Goal: Task Accomplishment & Management: Use online tool/utility

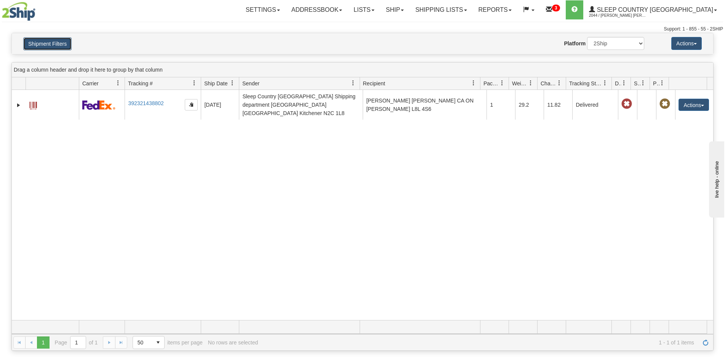
click at [35, 37] on button "Shipment Filters" at bounding box center [47, 43] width 48 height 13
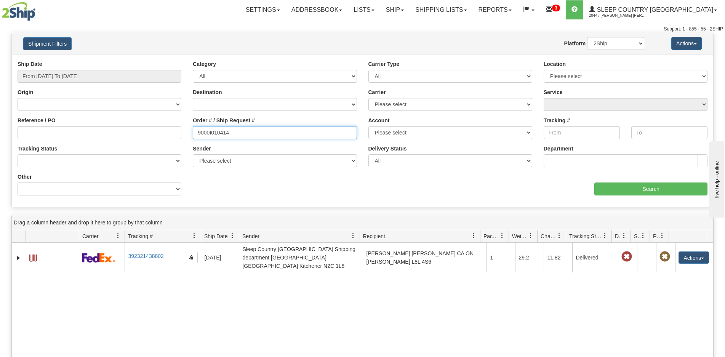
drag, startPoint x: 238, startPoint y: 138, endPoint x: 186, endPoint y: 133, distance: 52.8
click at [186, 60] on div "Reference / PO Order # / Ship Request # 9000I010414 Account Please select Canad…" at bounding box center [363, 60] width 702 height 0
paste input "H998492"
type input "9000H998492"
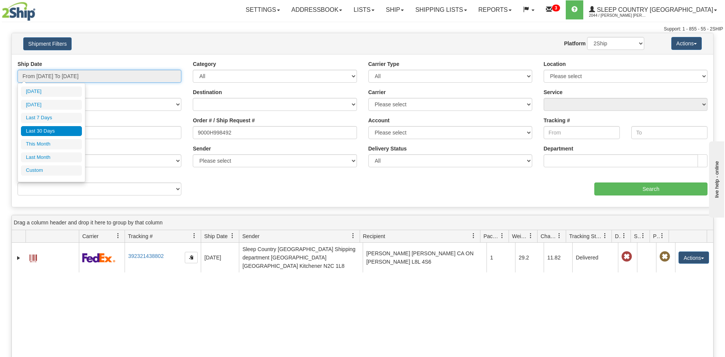
click at [74, 75] on input "From 07/30/2025 To 08/28/2025" at bounding box center [100, 76] width 164 height 13
click at [61, 127] on li "Last 30 Days" at bounding box center [51, 131] width 61 height 10
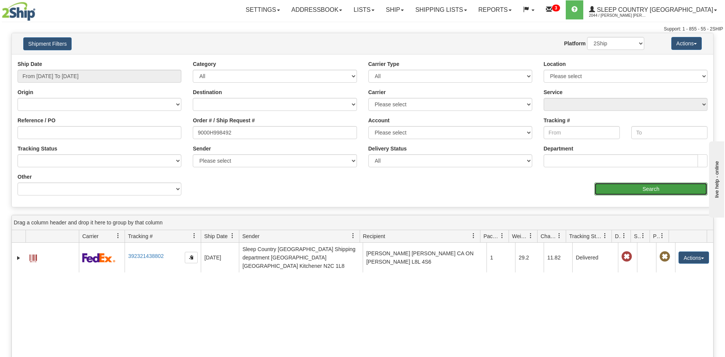
click at [663, 189] on input "Search" at bounding box center [651, 189] width 113 height 13
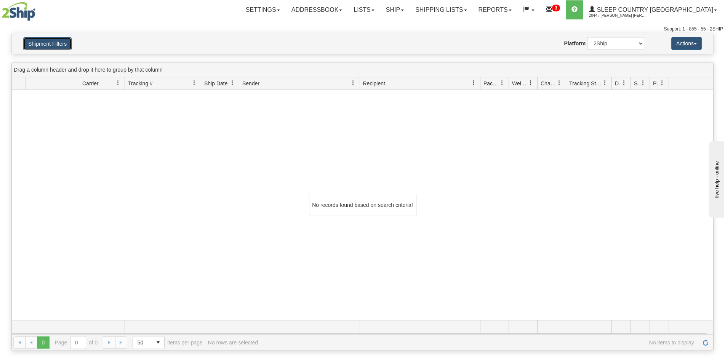
click at [63, 42] on button "Shipment Filters" at bounding box center [47, 43] width 48 height 13
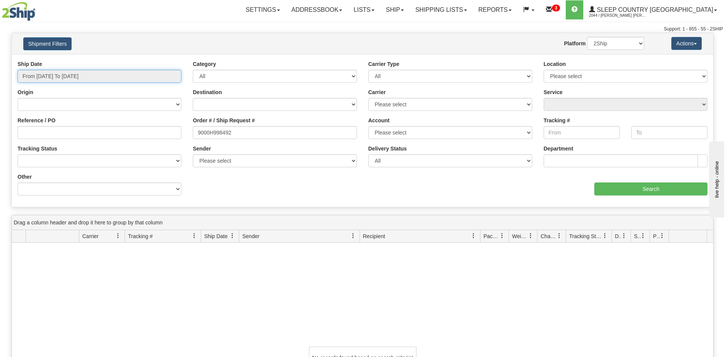
click at [81, 75] on input "From 07/30/2025 To 08/28/2025" at bounding box center [100, 76] width 164 height 13
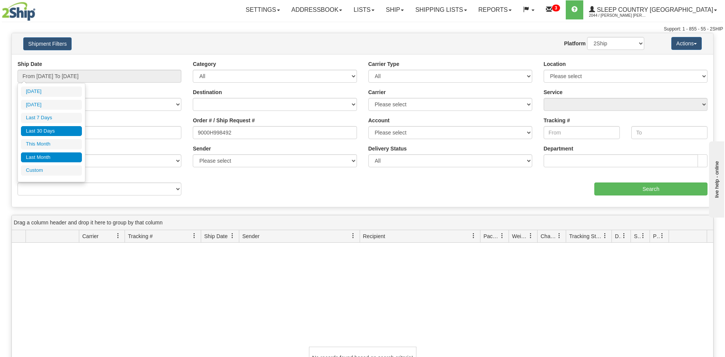
click at [44, 159] on li "Last Month" at bounding box center [51, 157] width 61 height 10
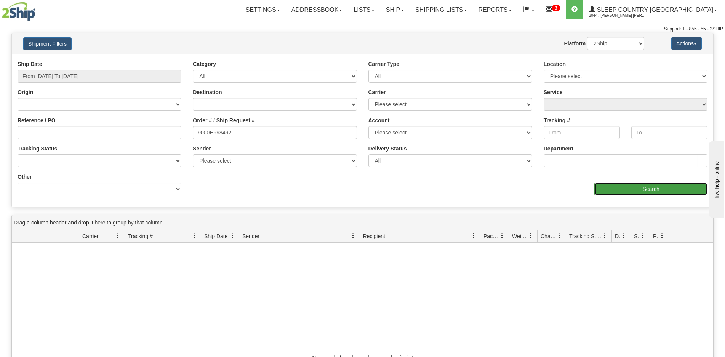
click at [612, 188] on input "Search" at bounding box center [651, 189] width 113 height 13
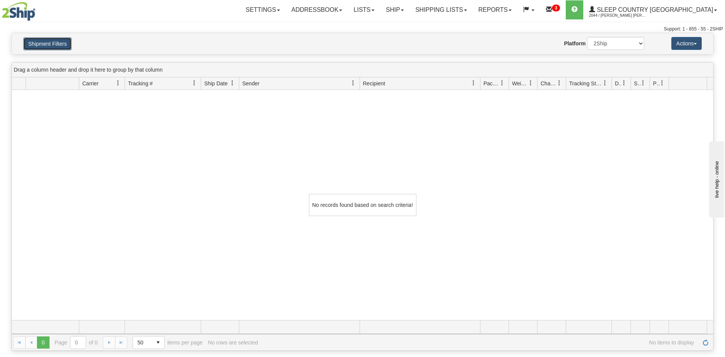
click at [49, 43] on button "Shipment Filters" at bounding box center [47, 43] width 48 height 13
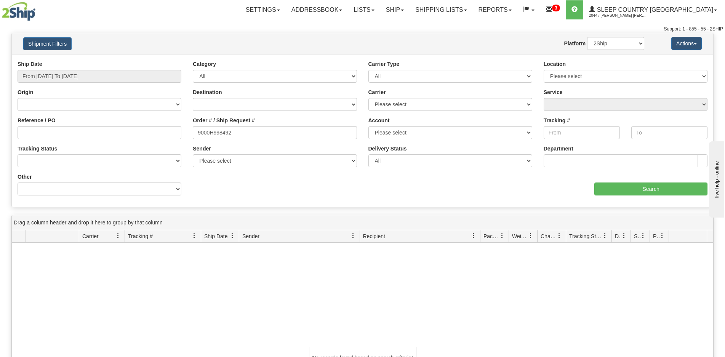
click at [73, 68] on div "Ship Date From 07/01/2025 To 07/31/2025" at bounding box center [100, 71] width 164 height 22
click at [72, 72] on input "From 07/01/2025 To 07/31/2025" at bounding box center [100, 76] width 164 height 13
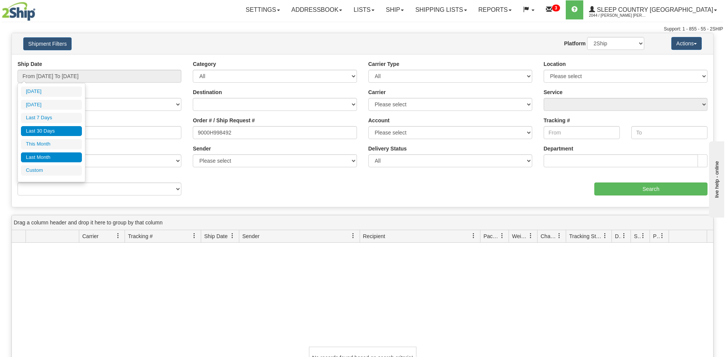
click at [48, 133] on li "Last 30 Days" at bounding box center [51, 131] width 61 height 10
type input "From 07/30/2025 To 08/28/2025"
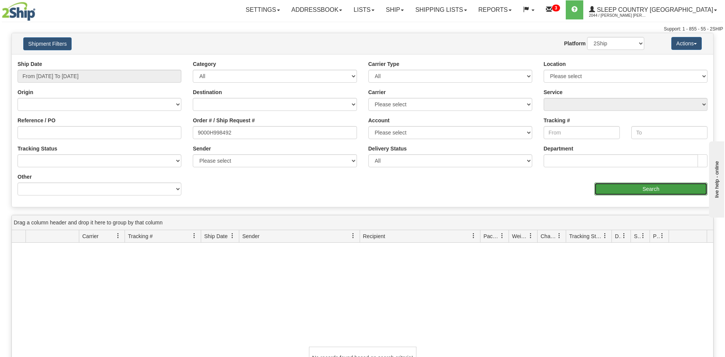
click at [603, 186] on input "Search" at bounding box center [651, 189] width 113 height 13
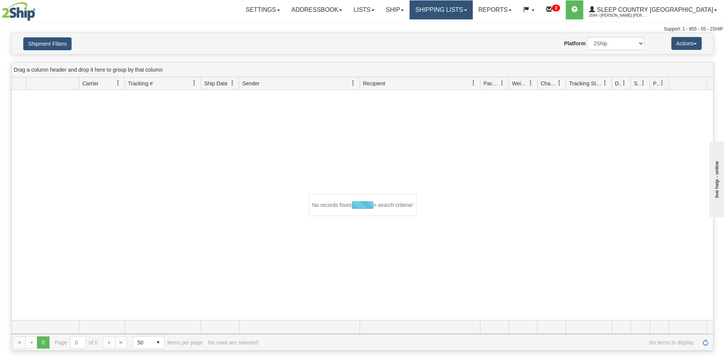
click at [469, 11] on link "Shipping lists" at bounding box center [441, 9] width 63 height 19
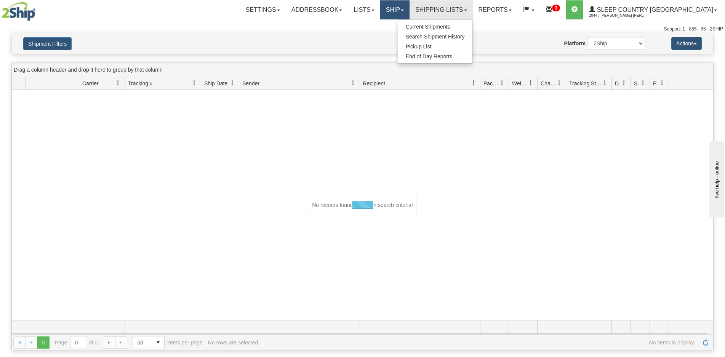
click at [410, 10] on link "Ship" at bounding box center [394, 9] width 29 height 19
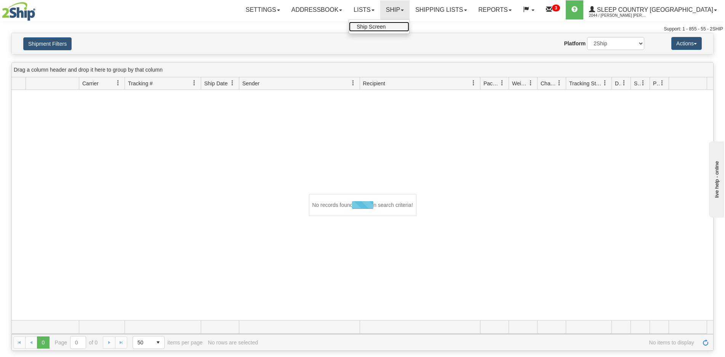
click at [409, 30] on link "Ship Screen" at bounding box center [379, 27] width 60 height 10
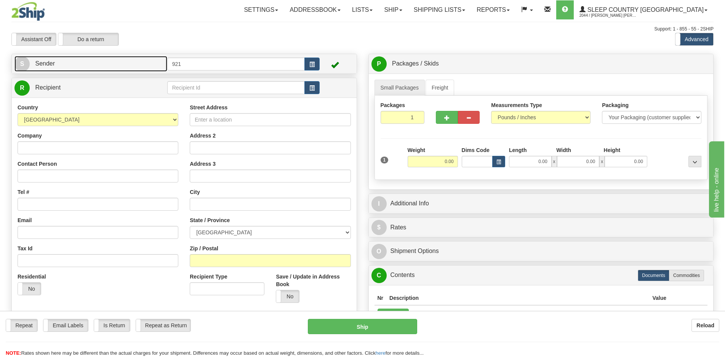
click at [47, 64] on span "Sender" at bounding box center [45, 63] width 20 height 6
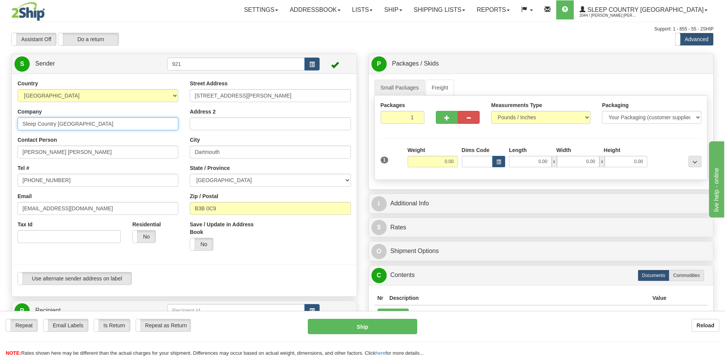
drag, startPoint x: 91, startPoint y: 128, endPoint x: 9, endPoint y: 125, distance: 82.0
click at [0, 115] on html "Training Course Close Toggle navigation Settings Shipping Preferences New Sende…" at bounding box center [362, 178] width 725 height 357
paste input "[PERSON_NAME]"
type input "[PERSON_NAME]"
drag, startPoint x: 93, startPoint y: 149, endPoint x: -24, endPoint y: 141, distance: 117.3
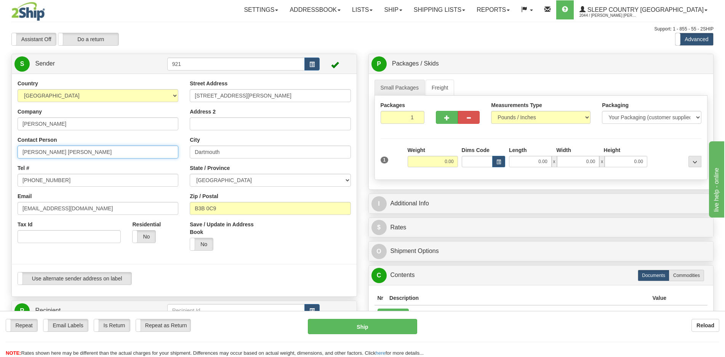
click at [0, 141] on html "Training Course Close Toggle navigation Settings Shipping Preferences New Sende…" at bounding box center [362, 178] width 725 height 357
paste input "[PERSON_NAME]"
type input "[PERSON_NAME]"
drag, startPoint x: 75, startPoint y: 186, endPoint x: -31, endPoint y: 175, distance: 106.6
click at [0, 175] on html "Training Course Close Toggle navigation Settings Shipping Preferences New Sende…" at bounding box center [362, 178] width 725 height 357
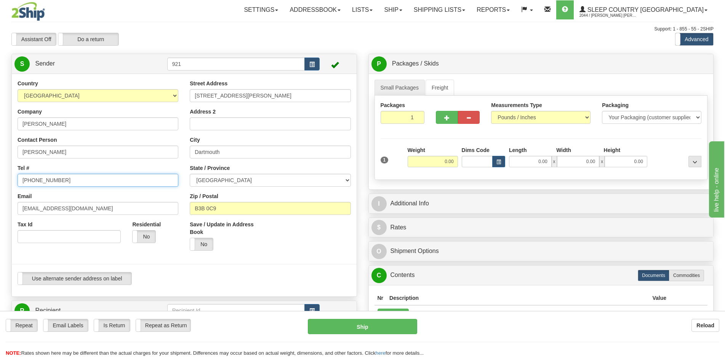
paste input "[PHONE_NUMBER]"
type input "[PHONE_NUMBER]"
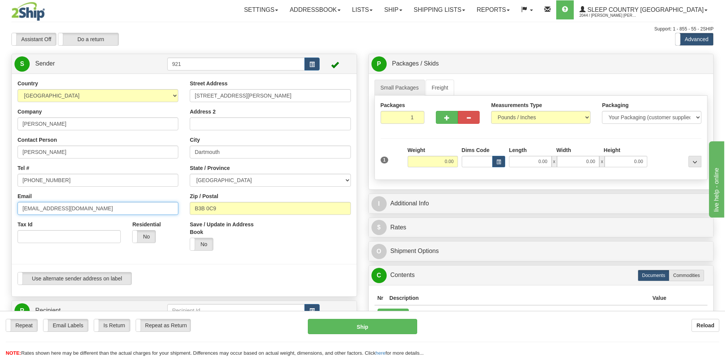
drag, startPoint x: 96, startPoint y: 206, endPoint x: -57, endPoint y: 199, distance: 153.0
click at [0, 199] on html "Training Course Close Toggle navigation Settings Shipping Preferences New Sende…" at bounding box center [362, 178] width 725 height 357
paste input "[PERSON_NAME][EMAIL_ADDRESS][DOMAIN_NAME]"
type input "[PERSON_NAME][EMAIL_ADDRESS][DOMAIN_NAME]"
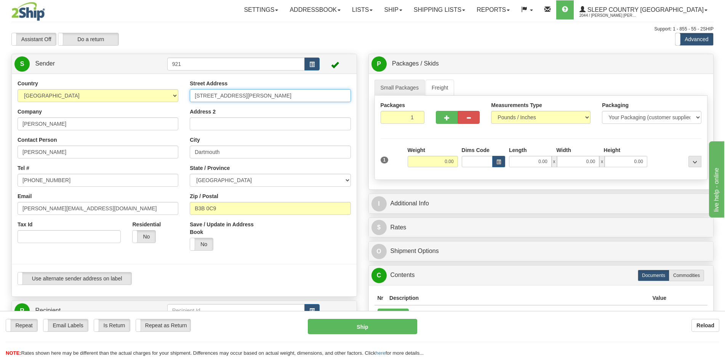
drag, startPoint x: 262, startPoint y: 98, endPoint x: 153, endPoint y: 90, distance: 109.0
click at [159, 90] on div "Country [GEOGRAPHIC_DATA] [GEOGRAPHIC_DATA] [GEOGRAPHIC_DATA] [GEOGRAPHIC_DATA]…" at bounding box center [184, 185] width 345 height 211
paste input "[STREET_ADDRESS]"
type input "[STREET_ADDRESS]"
drag, startPoint x: 236, startPoint y: 154, endPoint x: 173, endPoint y: 154, distance: 62.5
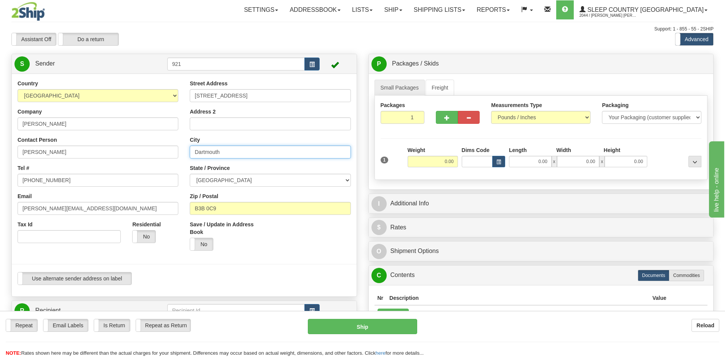
click at [161, 150] on div "Country [GEOGRAPHIC_DATA] [GEOGRAPHIC_DATA] [GEOGRAPHIC_DATA] [GEOGRAPHIC_DATA]…" at bounding box center [184, 185] width 345 height 211
paste input "[GEOGRAPHIC_DATA]"
type input "[GEOGRAPHIC_DATA]"
click at [218, 177] on select "[GEOGRAPHIC_DATA] [GEOGRAPHIC_DATA] [GEOGRAPHIC_DATA] [GEOGRAPHIC_DATA] [GEOGRA…" at bounding box center [270, 180] width 161 height 13
select select "ON"
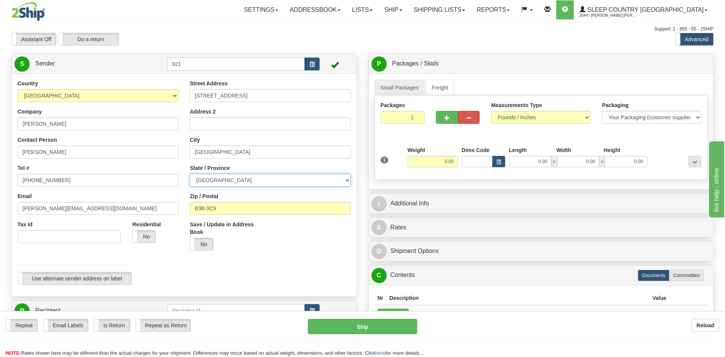
click at [190, 174] on select "[GEOGRAPHIC_DATA] [GEOGRAPHIC_DATA] [GEOGRAPHIC_DATA] [GEOGRAPHIC_DATA] [GEOGRA…" at bounding box center [270, 180] width 161 height 13
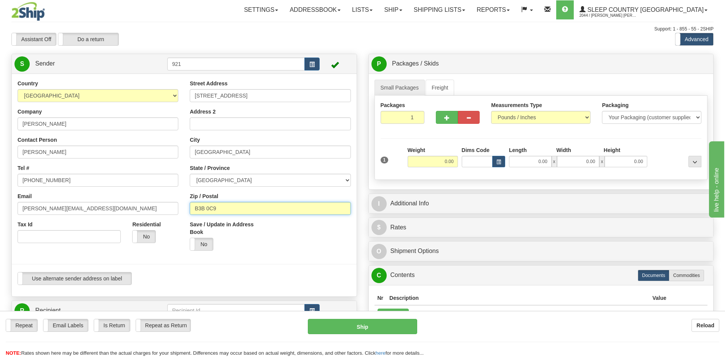
drag, startPoint x: 219, startPoint y: 209, endPoint x: 189, endPoint y: 207, distance: 30.1
click at [189, 207] on div "Street Address [STREET_ADDRESS] Address 2 City [GEOGRAPHIC_DATA] State / Provin…" at bounding box center [270, 168] width 172 height 177
paste input "L4Z 3G6"
type input "L4Z 3G6"
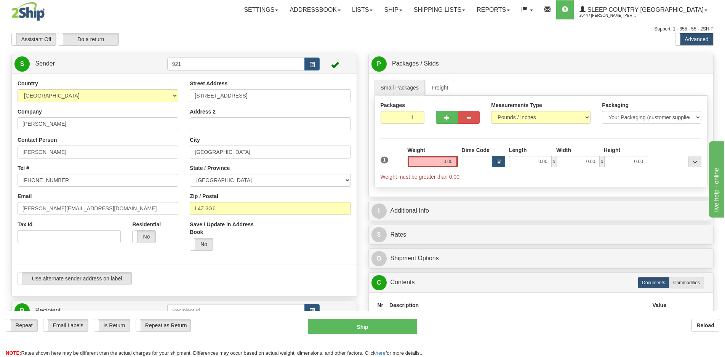
click at [181, 230] on div "Residential Yes No" at bounding box center [156, 235] width 58 height 28
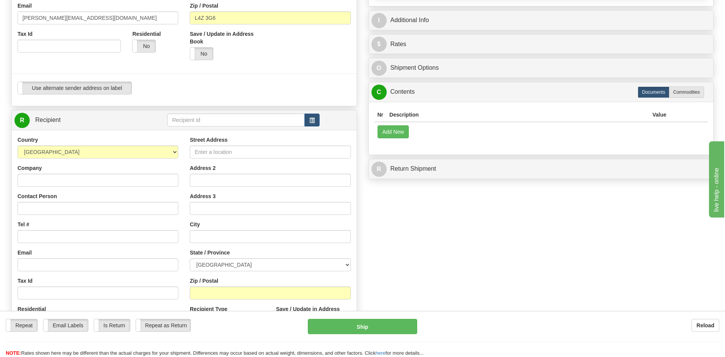
scroll to position [229, 0]
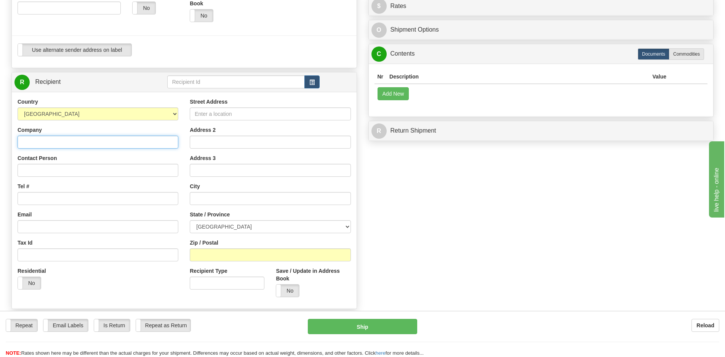
click at [48, 143] on input "Company" at bounding box center [98, 142] width 161 height 13
type input "SLEEP COUNTRY [GEOGRAPHIC_DATA]"
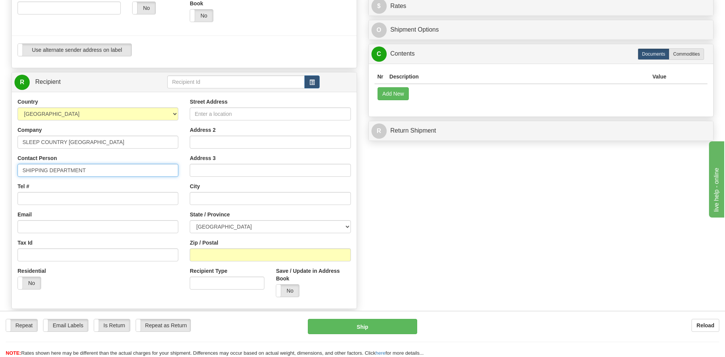
type input "SHIPPING DEPARTMENT"
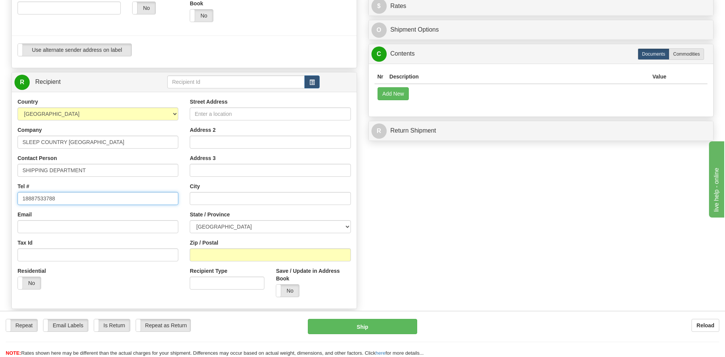
type input "18887533788"
type input "[EMAIL_ADDRESS][DOMAIN_NAME]"
click at [207, 106] on div "Street Address" at bounding box center [270, 109] width 161 height 22
click at [206, 109] on input "Street Address" at bounding box center [270, 114] width 161 height 13
type input "[STREET_ADDRESS]"
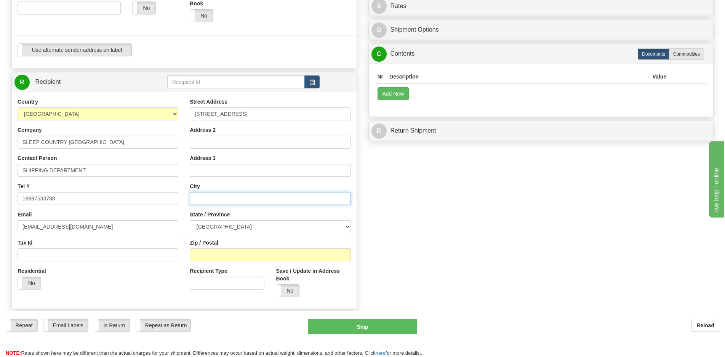
click at [213, 204] on input "text" at bounding box center [270, 198] width 161 height 13
type input "BELLEVILLE"
click at [240, 229] on select "[GEOGRAPHIC_DATA] [GEOGRAPHIC_DATA] [GEOGRAPHIC_DATA] [GEOGRAPHIC_DATA] [GEOGRA…" at bounding box center [270, 226] width 161 height 13
select select "ON"
click at [190, 220] on select "[GEOGRAPHIC_DATA] [GEOGRAPHIC_DATA] [GEOGRAPHIC_DATA] [GEOGRAPHIC_DATA] [GEOGRA…" at bounding box center [270, 226] width 161 height 13
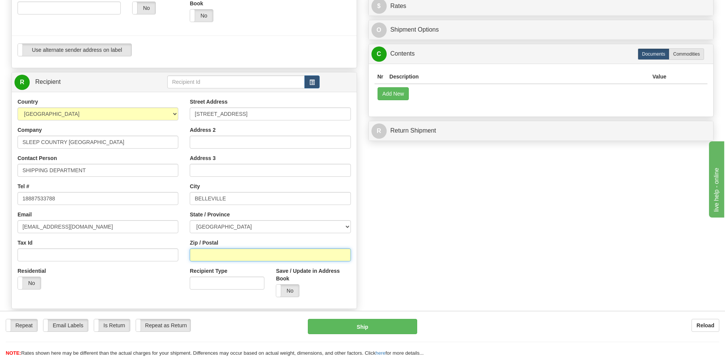
click at [214, 257] on input "Zip / Postal" at bounding box center [270, 255] width 161 height 13
type input "K8N 4Z6"
click at [427, 255] on div "Create a label for the return Create Pickup Without Label S 921" at bounding box center [363, 93] width 714 height 536
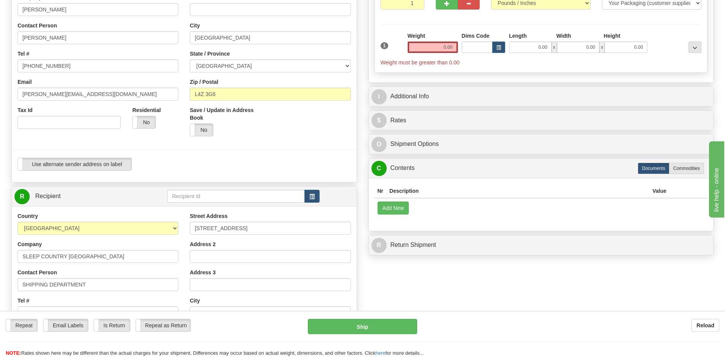
scroll to position [38, 0]
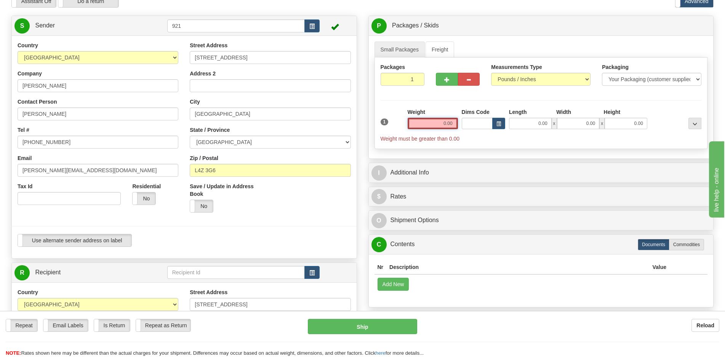
click at [443, 123] on input "0.00" at bounding box center [433, 123] width 50 height 11
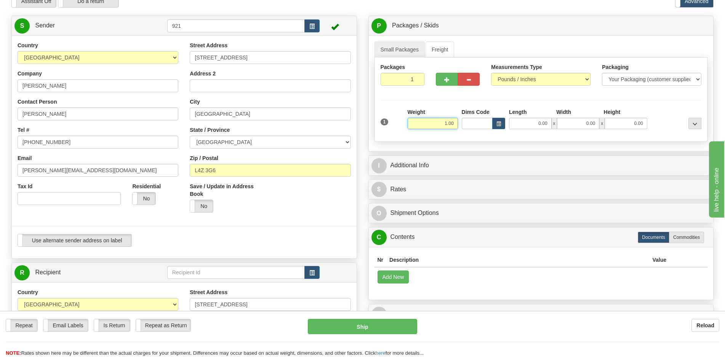
type input "1.00"
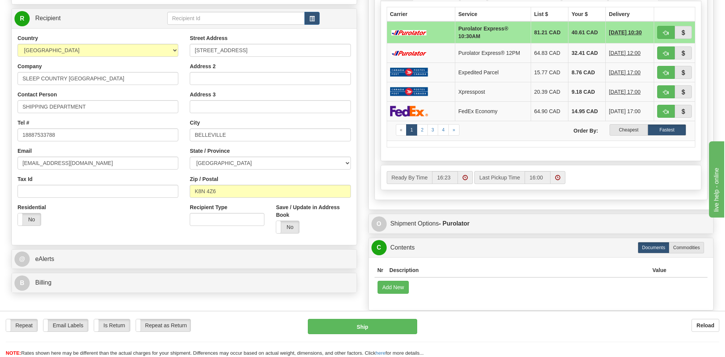
scroll to position [319, 0]
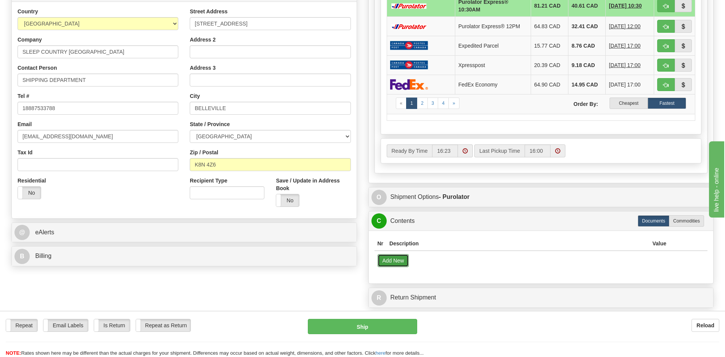
click at [392, 262] on button "Add New" at bounding box center [394, 260] width 32 height 13
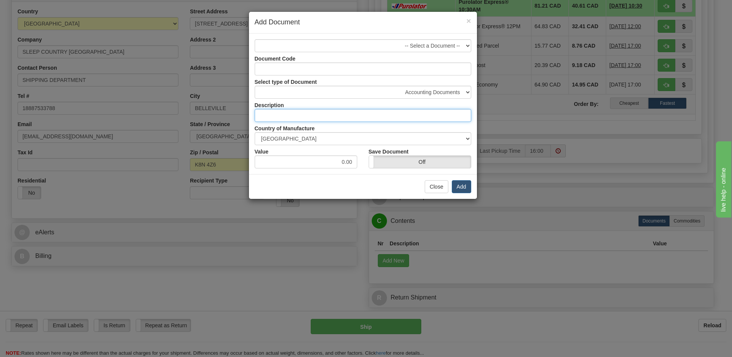
click at [279, 120] on input "text" at bounding box center [363, 115] width 217 height 13
click at [274, 95] on select "Accounting Documents Analysis Reports Applications (Completed) Bank Statements …" at bounding box center [363, 92] width 217 height 13
click at [250, 80] on div "Select type of Document Accounting Documents Analysis Reports Applications (Com…" at bounding box center [363, 86] width 228 height 23
click at [275, 113] on input "text" at bounding box center [363, 115] width 217 height 13
paste input "HS 2'' GEL [MEDICAL_DATA] MT- KG"
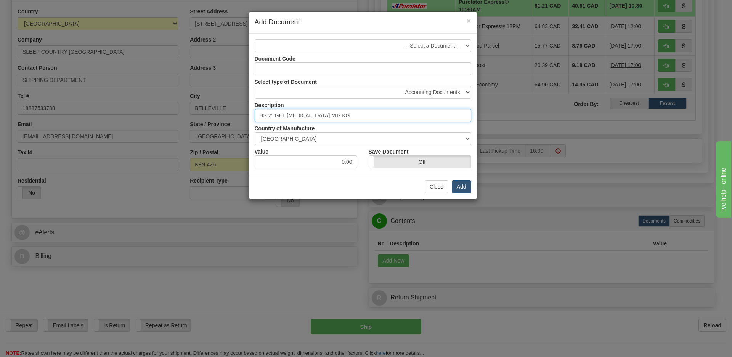
type input "HS 2'' GEL [MEDICAL_DATA] MT- KG"
click at [460, 188] on button "Add" at bounding box center [461, 186] width 19 height 13
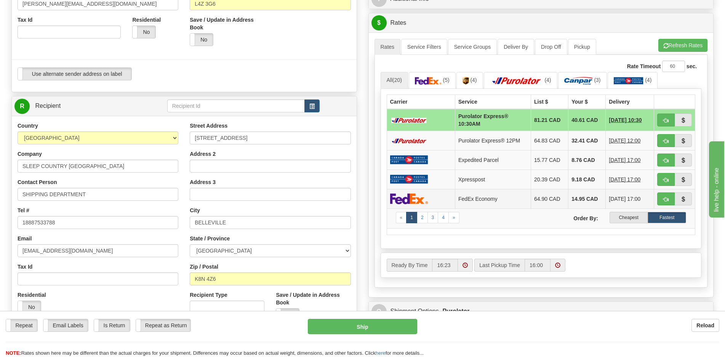
scroll to position [167, 0]
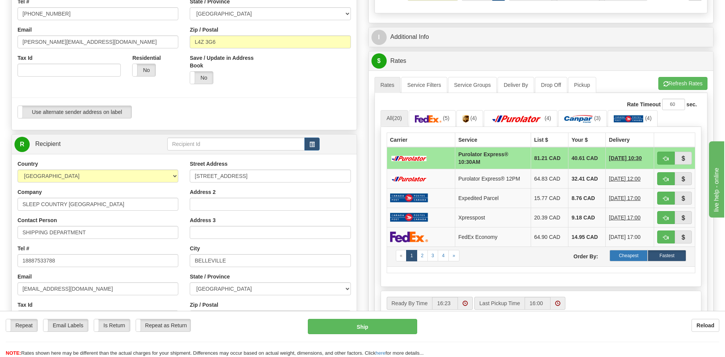
click at [633, 257] on label "Cheapest" at bounding box center [629, 255] width 39 height 11
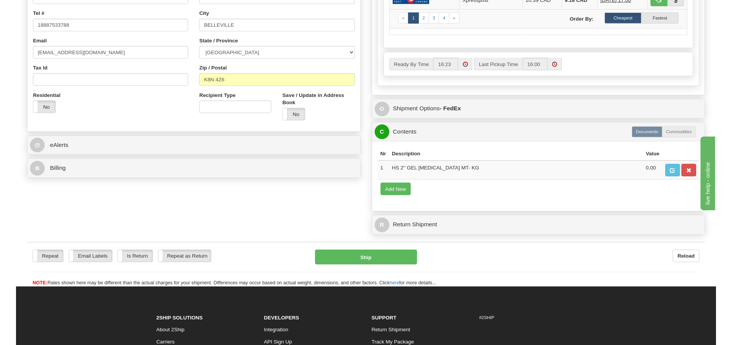
scroll to position [404, 0]
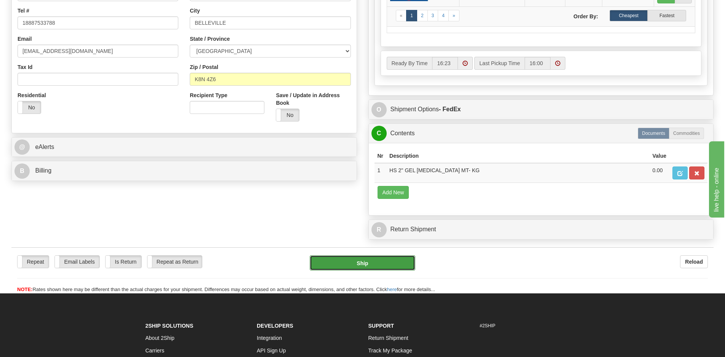
click at [388, 266] on button "Ship" at bounding box center [363, 262] width 106 height 15
type input "92"
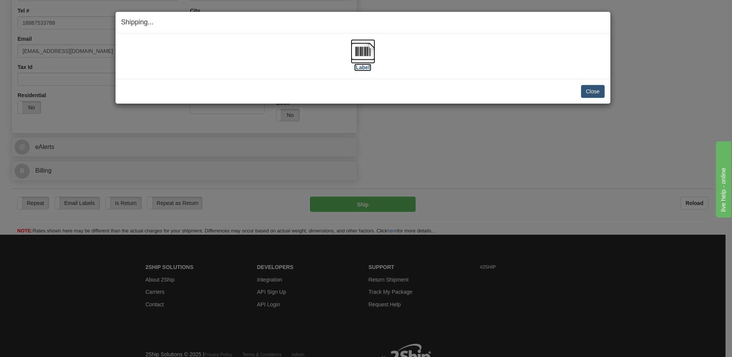
click at [362, 68] on label "[Label]" at bounding box center [363, 68] width 18 height 8
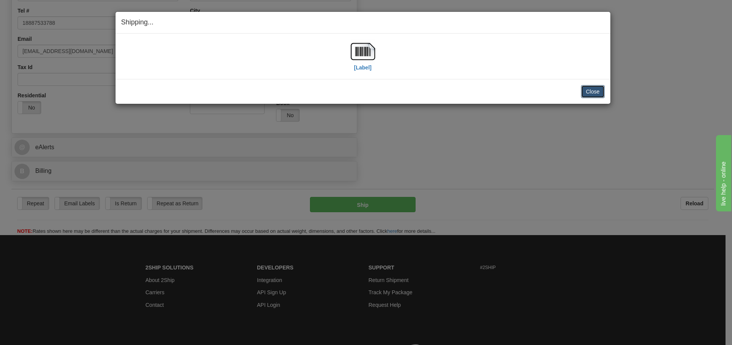
click at [604, 91] on button "Close" at bounding box center [593, 91] width 24 height 13
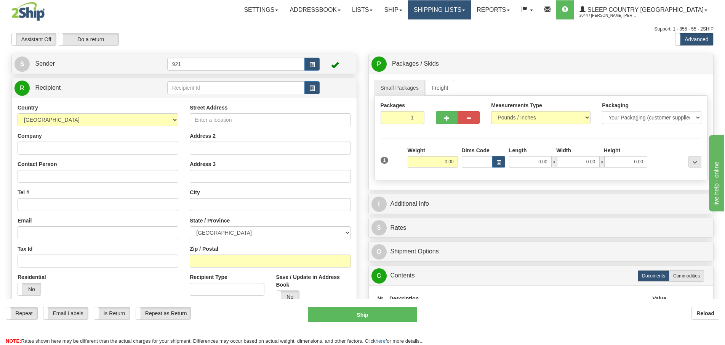
click at [471, 9] on link "Shipping lists" at bounding box center [439, 9] width 63 height 19
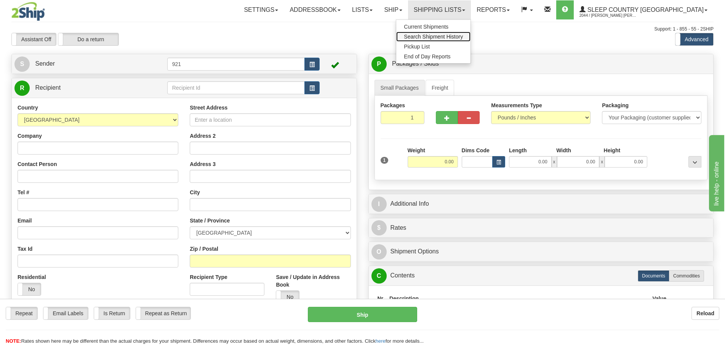
click at [463, 36] on span "Search Shipment History" at bounding box center [433, 37] width 59 height 6
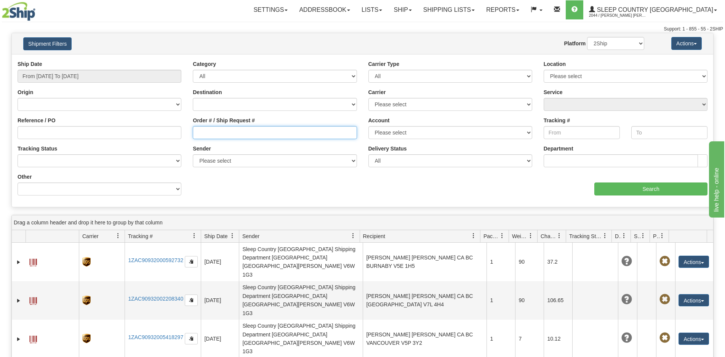
click at [212, 130] on input "Order # / Ship Request #" at bounding box center [275, 132] width 164 height 13
drag, startPoint x: 223, startPoint y: 134, endPoint x: 147, endPoint y: 132, distance: 75.9
click at [147, 60] on div "Reference / PO Order # / Ship Request # v Account Please select Canada Post 300…" at bounding box center [363, 60] width 702 height 0
paste input "9007I008792*A"
type input "9007I008792*A"
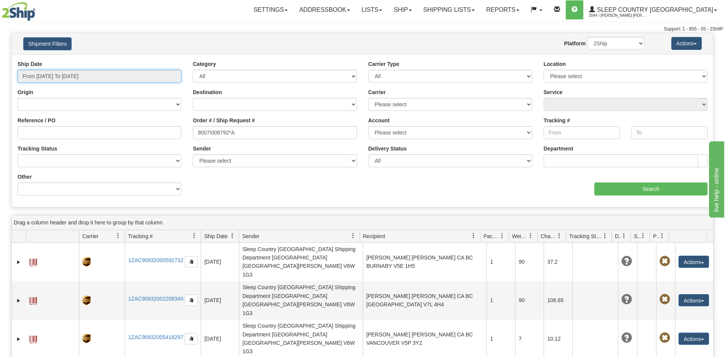
click at [75, 79] on input "From 08/27/2025 To 08/28/2025" at bounding box center [100, 76] width 164 height 13
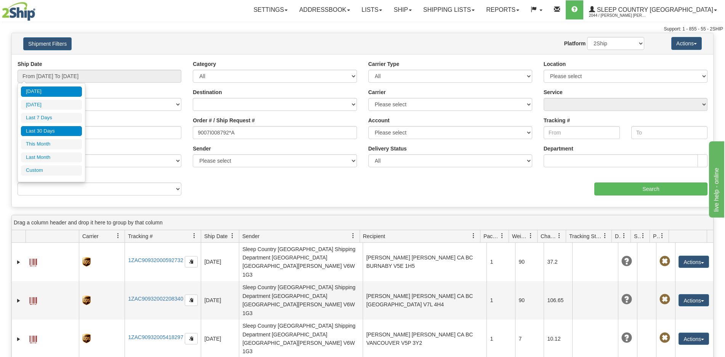
click at [58, 129] on li "Last 30 Days" at bounding box center [51, 131] width 61 height 10
type input "From 07/30/2025 To 08/28/2025"
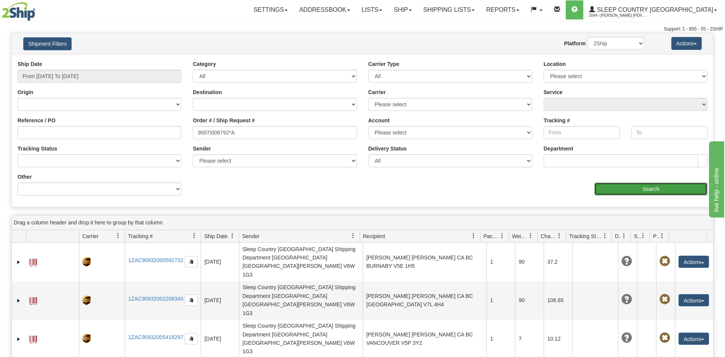
click at [630, 187] on input "Search" at bounding box center [651, 189] width 113 height 13
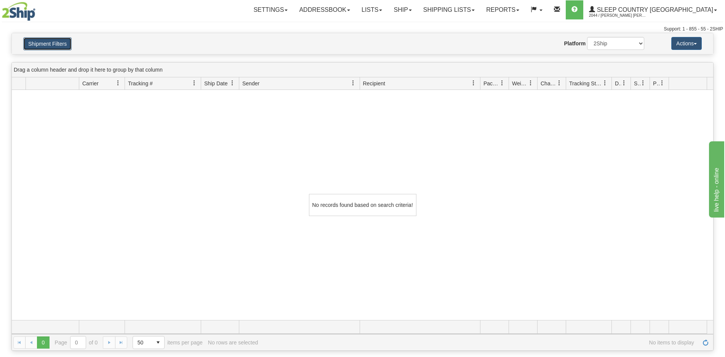
click at [27, 39] on button "Shipment Filters" at bounding box center [47, 43] width 48 height 13
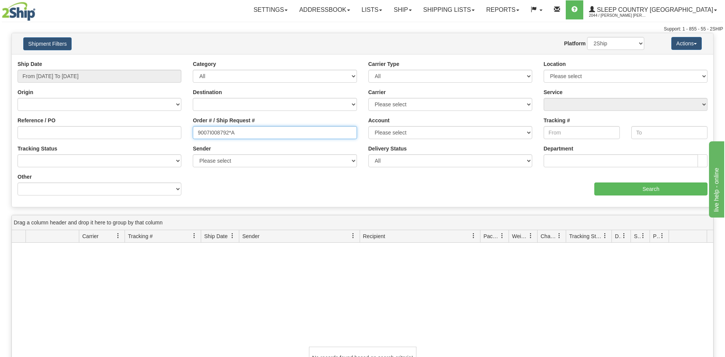
click at [228, 132] on input "9007I008792*A" at bounding box center [275, 132] width 164 height 13
drag, startPoint x: 228, startPoint y: 132, endPoint x: 251, endPoint y: 132, distance: 22.9
click at [251, 132] on input "9007I008792*A" at bounding box center [275, 132] width 164 height 13
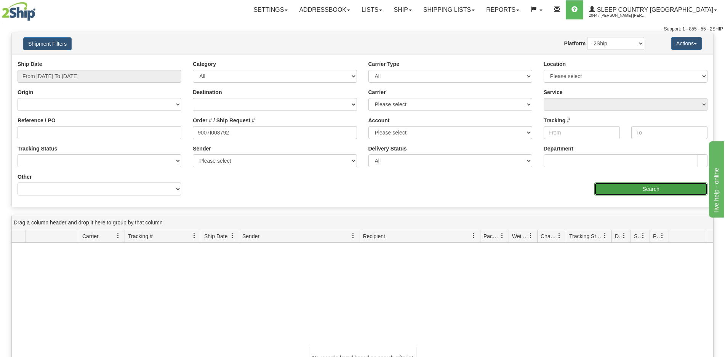
click at [663, 188] on input "Search" at bounding box center [651, 189] width 113 height 13
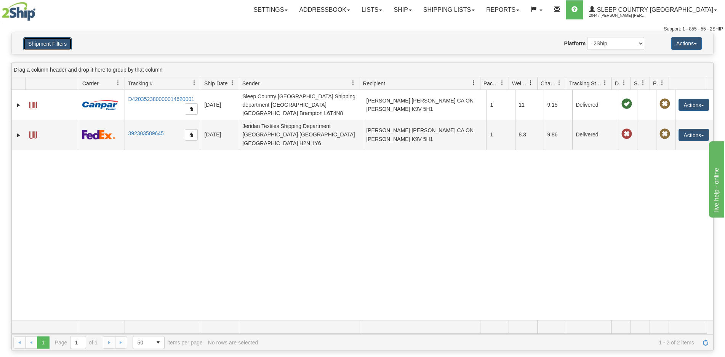
click at [46, 43] on button "Shipment Filters" at bounding box center [47, 43] width 48 height 13
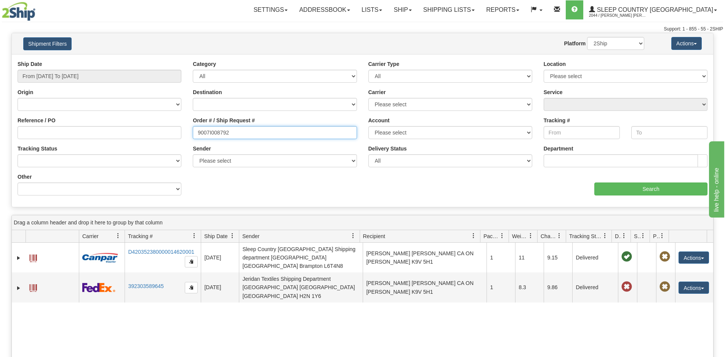
drag, startPoint x: 230, startPoint y: 128, endPoint x: 176, endPoint y: 133, distance: 54.3
click at [173, 60] on div "Reference / PO Order # / Ship Request # 9007I008792 Account Please select Canad…" at bounding box center [363, 60] width 702 height 0
paste input "28576"
type input "9007I028576"
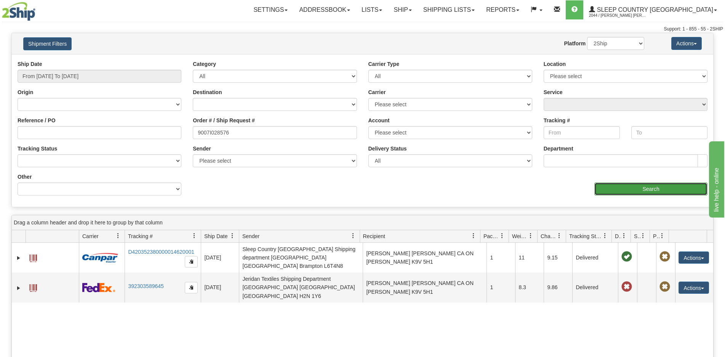
click at [626, 191] on input "Search" at bounding box center [651, 189] width 113 height 13
